Goal: Information Seeking & Learning: Learn about a topic

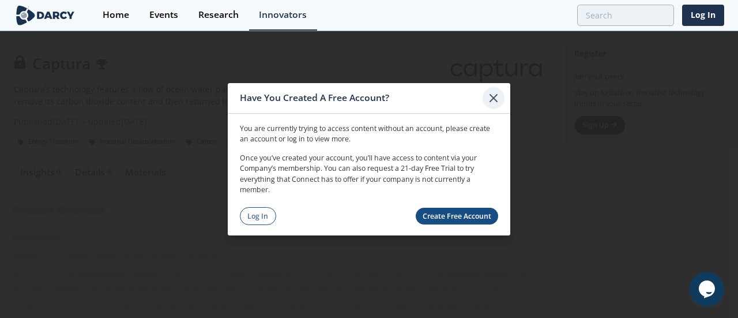
click at [496, 96] on icon at bounding box center [493, 97] width 7 height 7
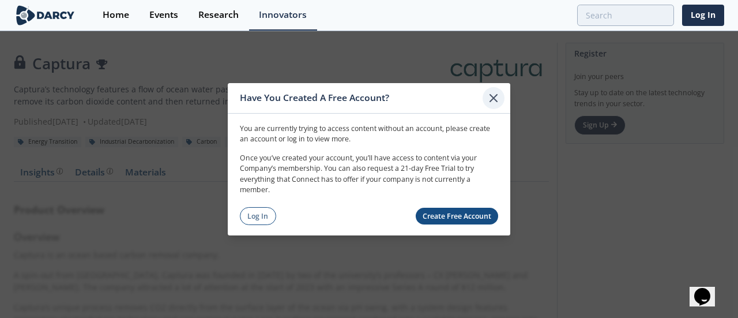
click at [498, 101] on icon at bounding box center [494, 98] width 14 height 14
